Goal: Transaction & Acquisition: Purchase product/service

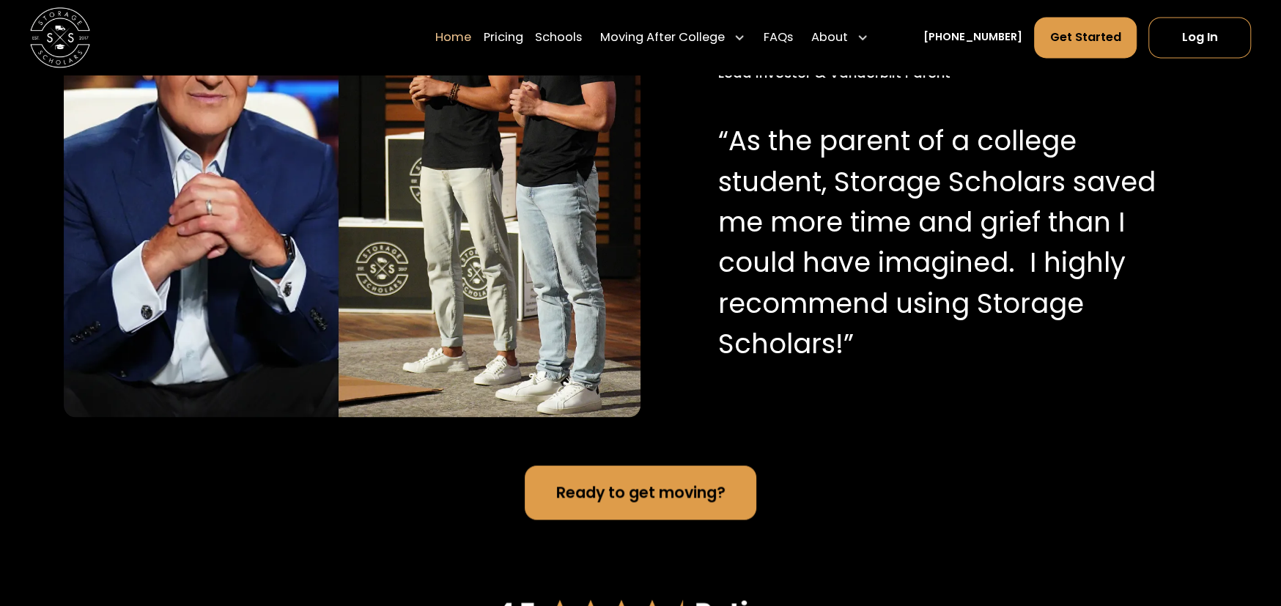
scroll to position [1612, 0]
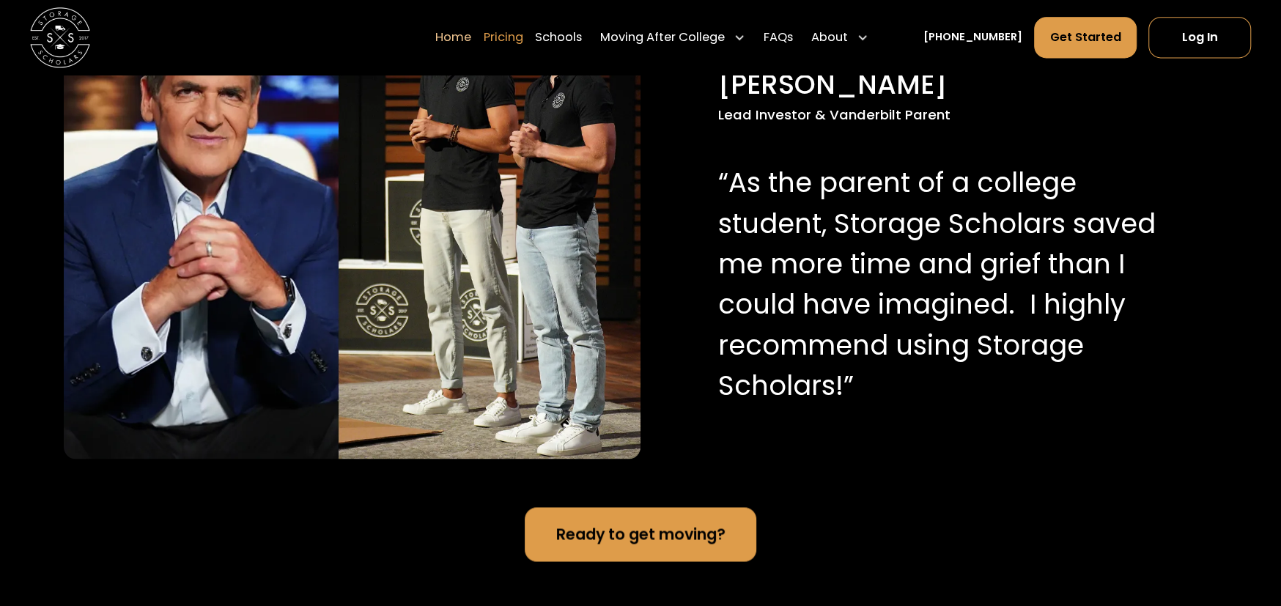
click at [484, 48] on link "Pricing" at bounding box center [504, 38] width 40 height 42
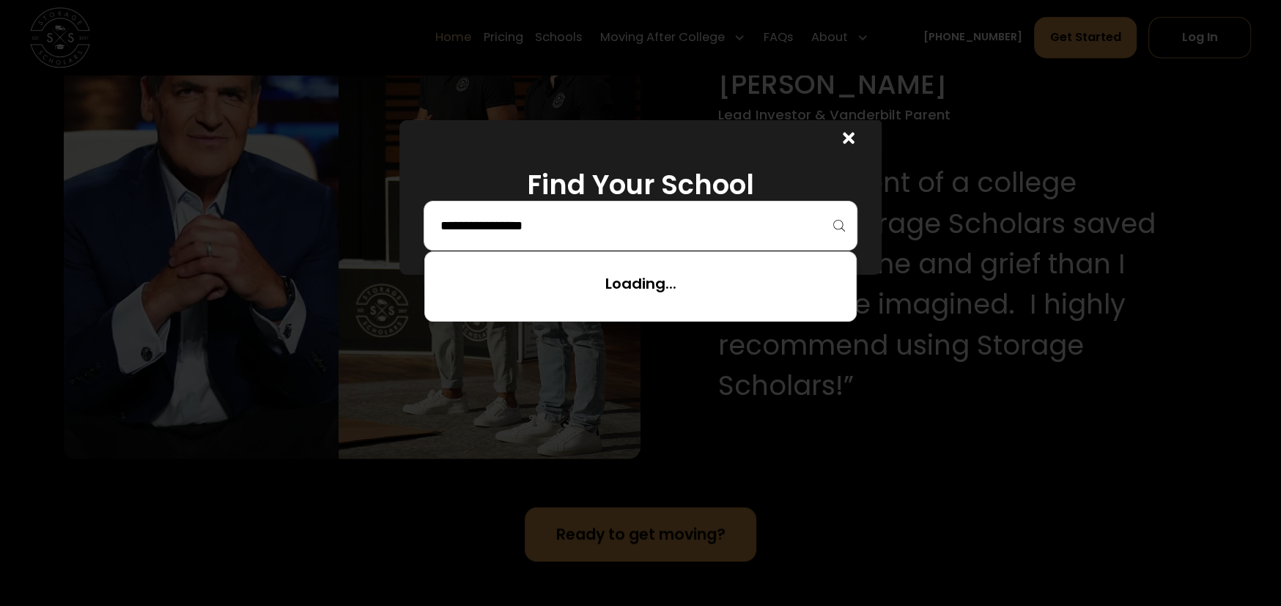
click at [518, 238] on input "search" at bounding box center [640, 225] width 402 height 25
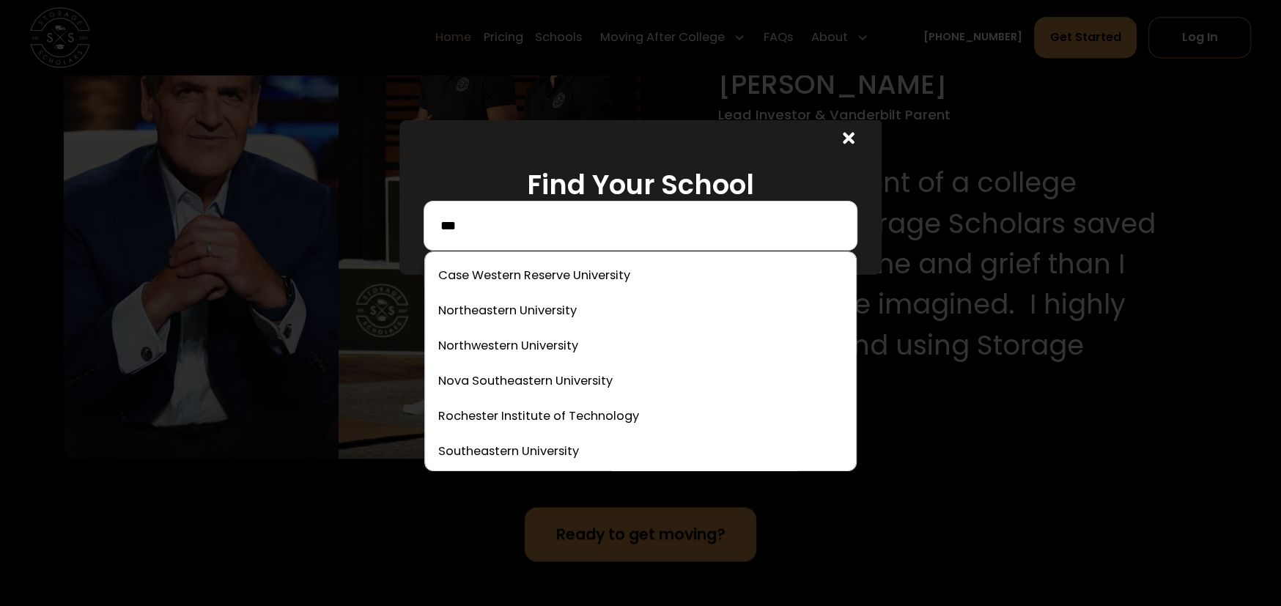
scroll to position [73, 0]
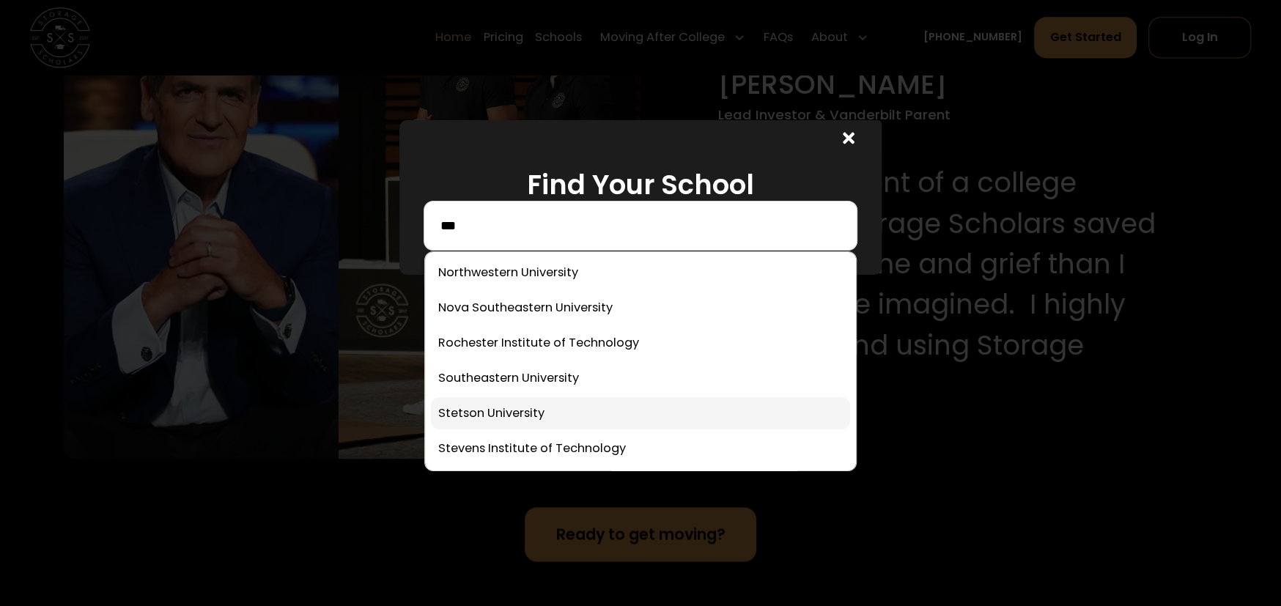
type input "***"
click at [527, 429] on link at bounding box center [640, 413] width 418 height 32
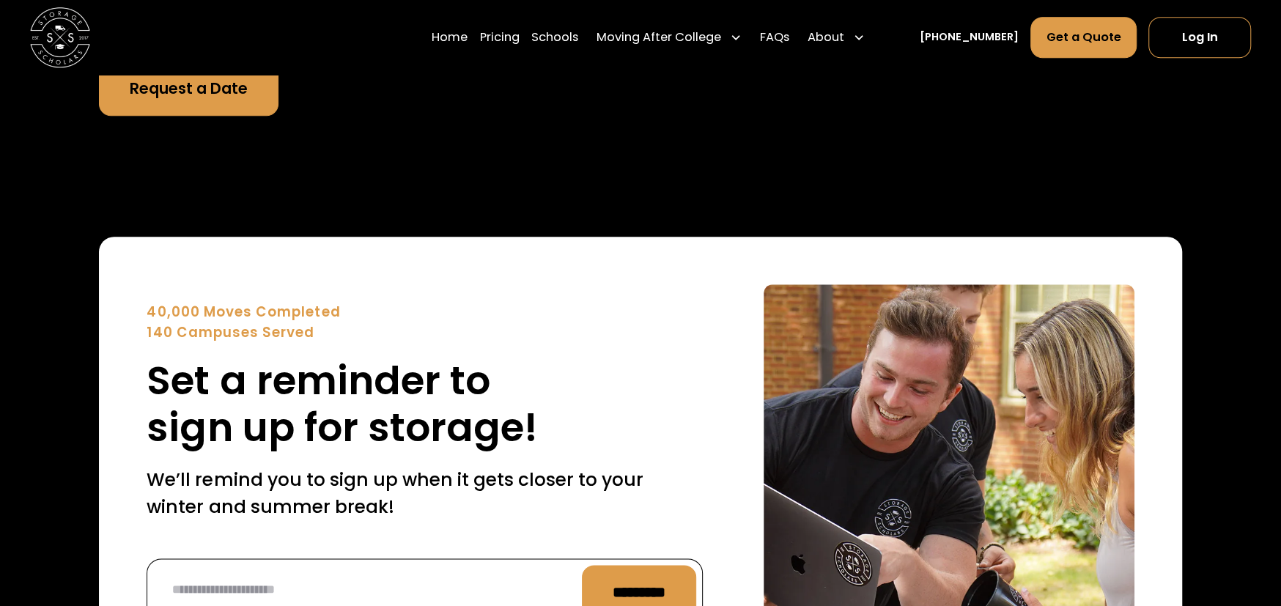
scroll to position [5699, 0]
